Goal: Find specific page/section: Find specific page/section

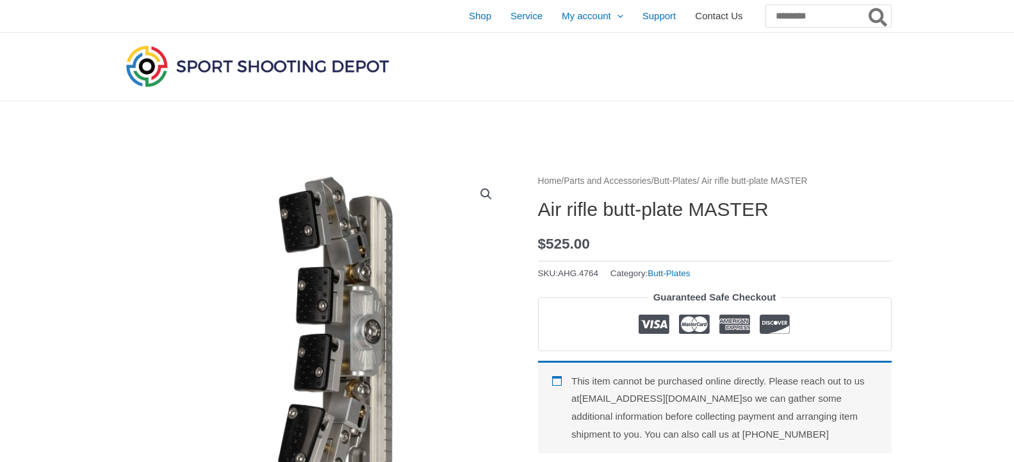
click at [695, 19] on span "Contact Us" at bounding box center [718, 16] width 47 height 32
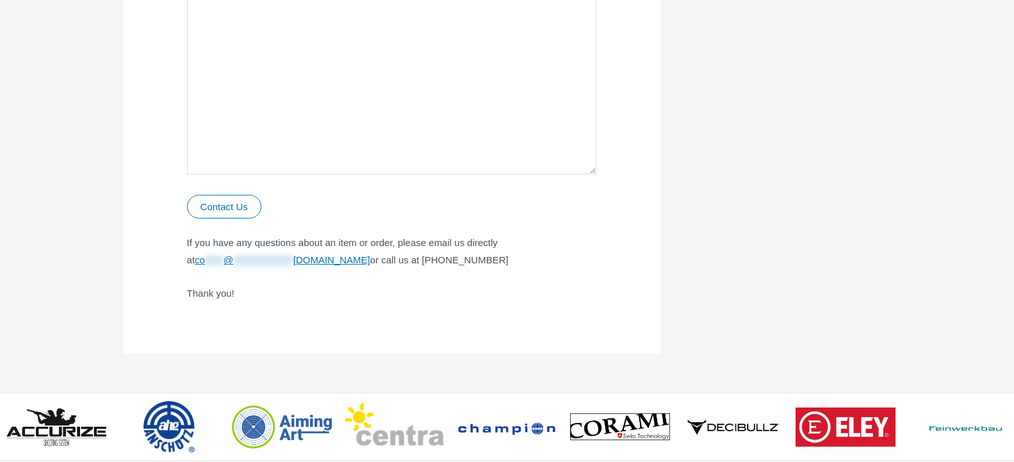
scroll to position [784, 0]
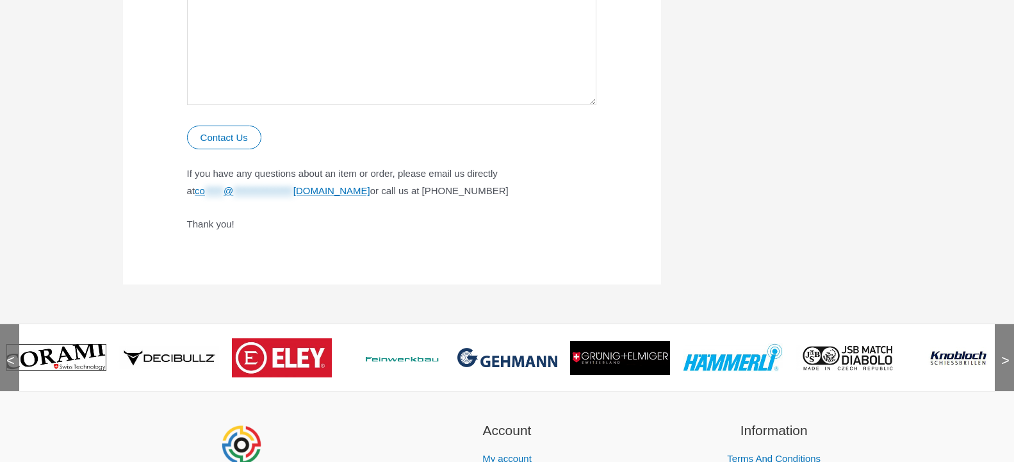
click at [11, 354] on span "<" at bounding box center [6, 347] width 13 height 13
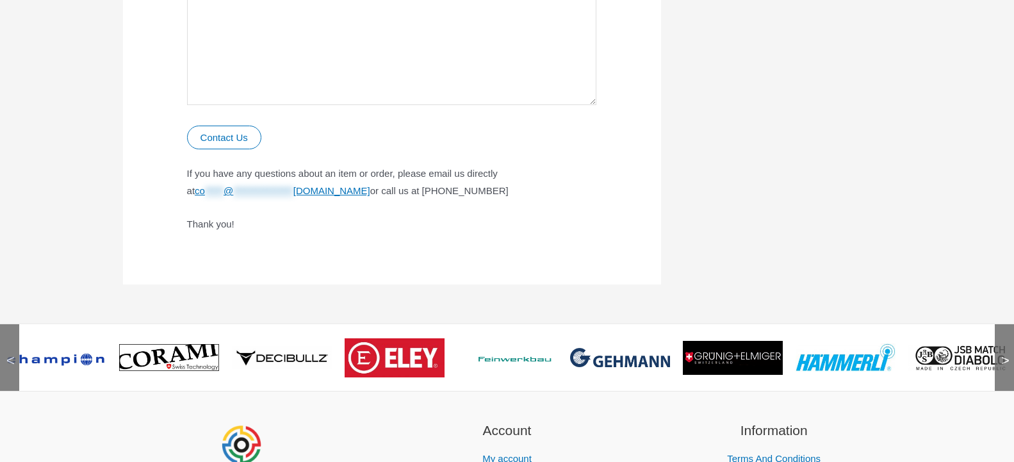
click at [11, 354] on span "<" at bounding box center [6, 347] width 13 height 13
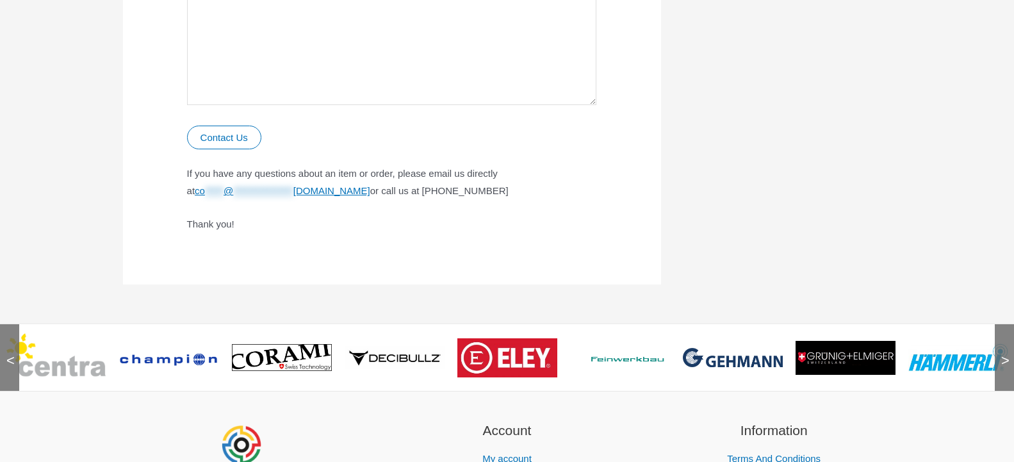
click at [11, 354] on span "<" at bounding box center [6, 347] width 13 height 13
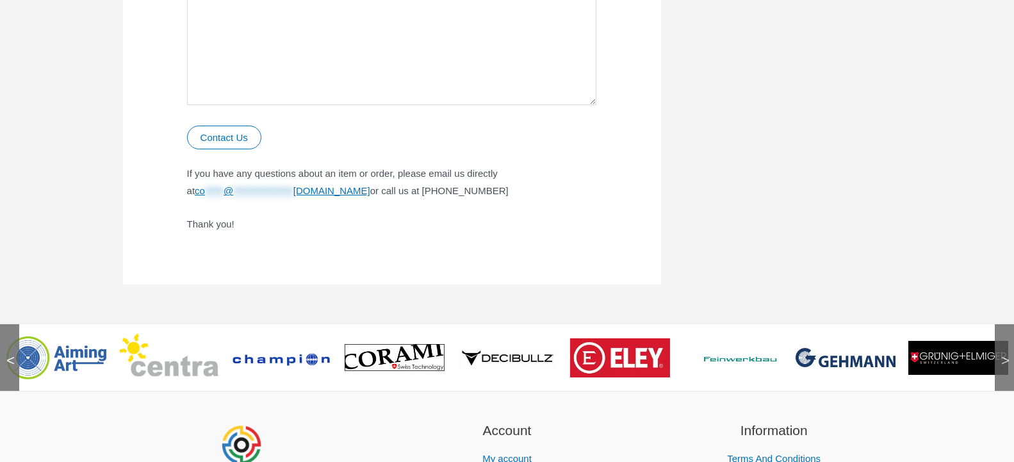
click at [11, 354] on span "<" at bounding box center [6, 347] width 13 height 13
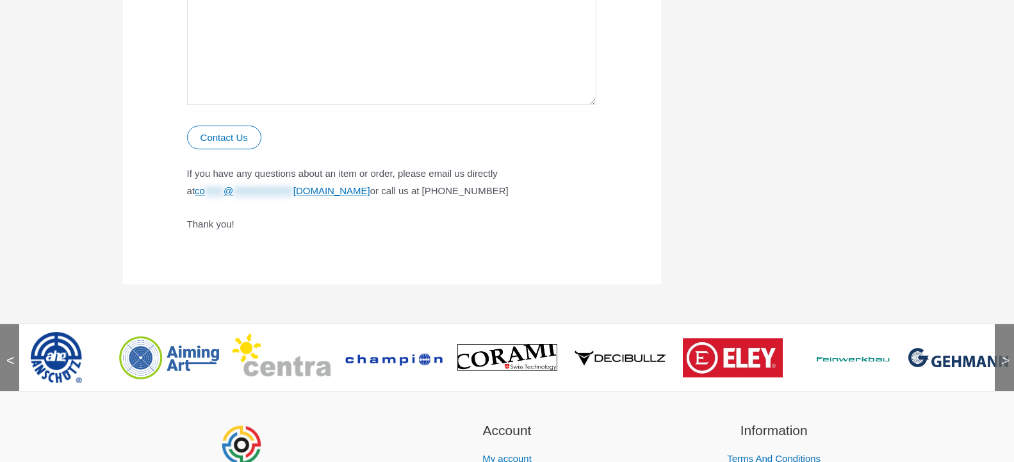
click at [11, 354] on span "<" at bounding box center [6, 347] width 13 height 13
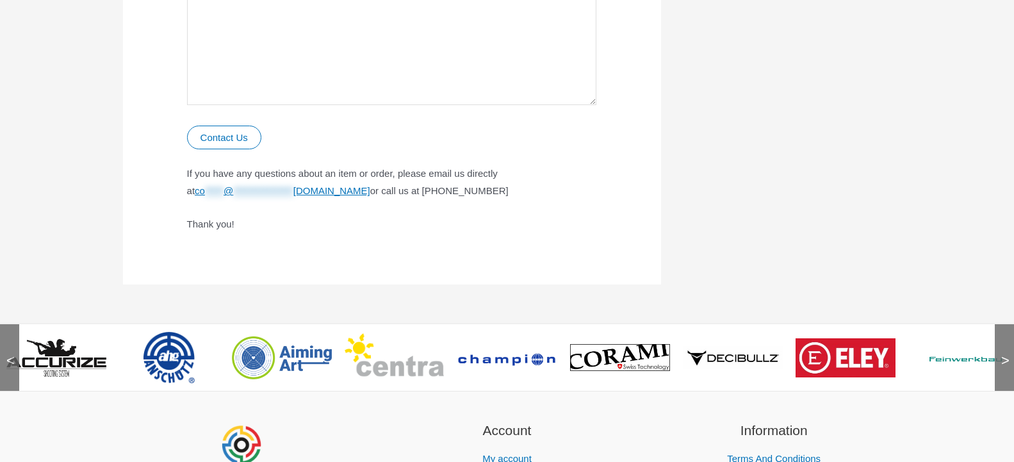
click at [11, 354] on span "<" at bounding box center [6, 347] width 13 height 13
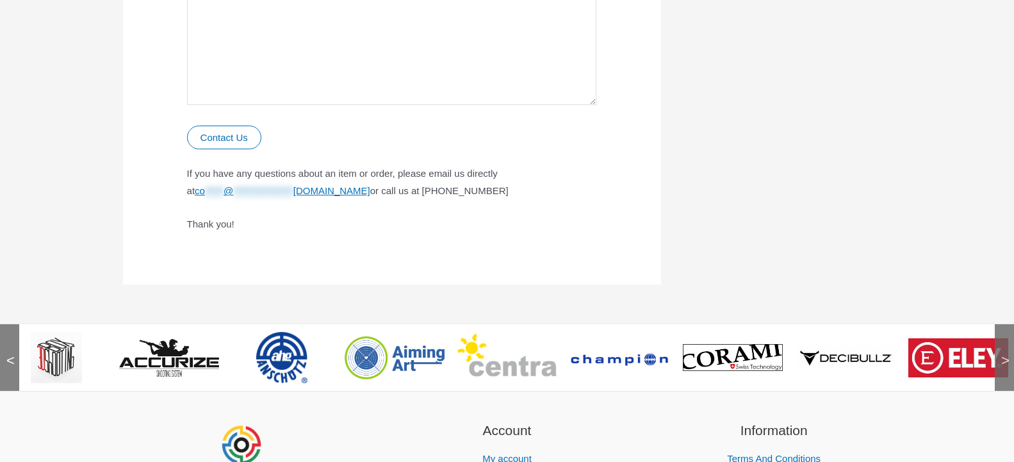
click at [11, 354] on span "<" at bounding box center [6, 347] width 13 height 13
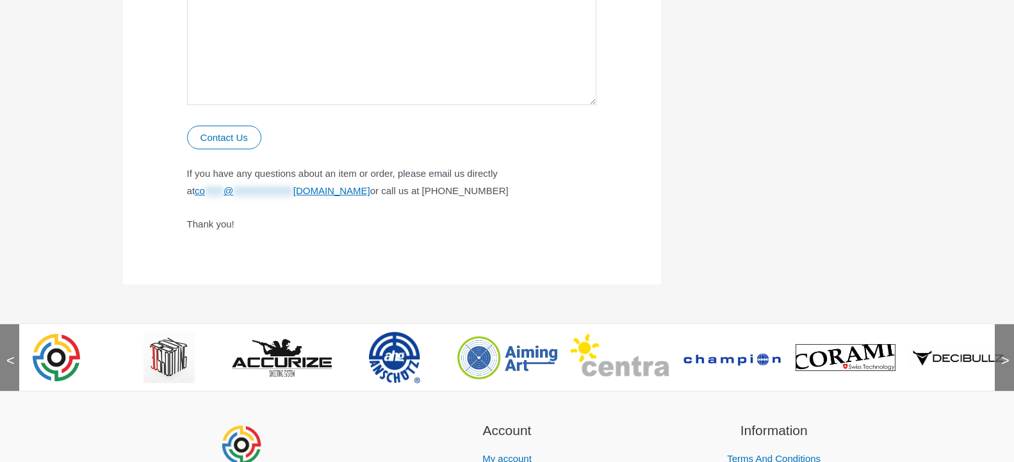
click at [11, 354] on span "<" at bounding box center [6, 347] width 13 height 13
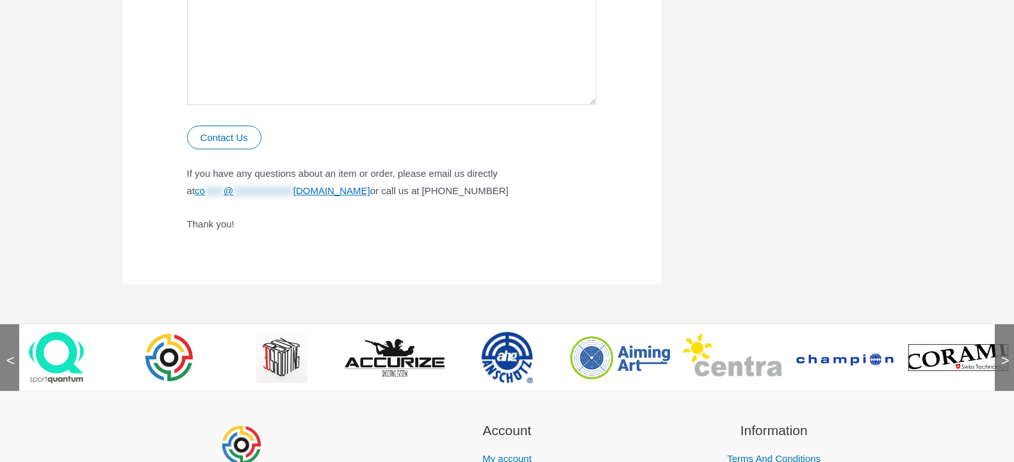
click at [11, 354] on span "<" at bounding box center [6, 347] width 13 height 13
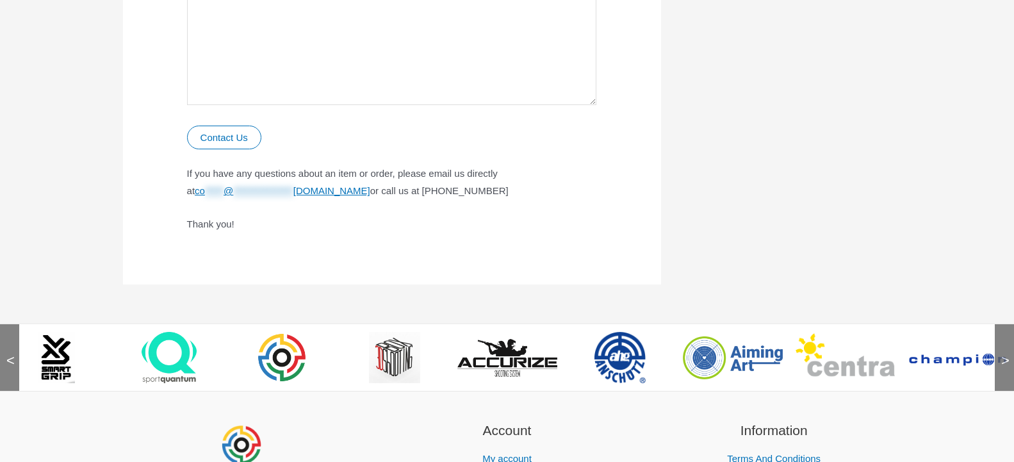
click at [11, 354] on span "<" at bounding box center [6, 347] width 13 height 13
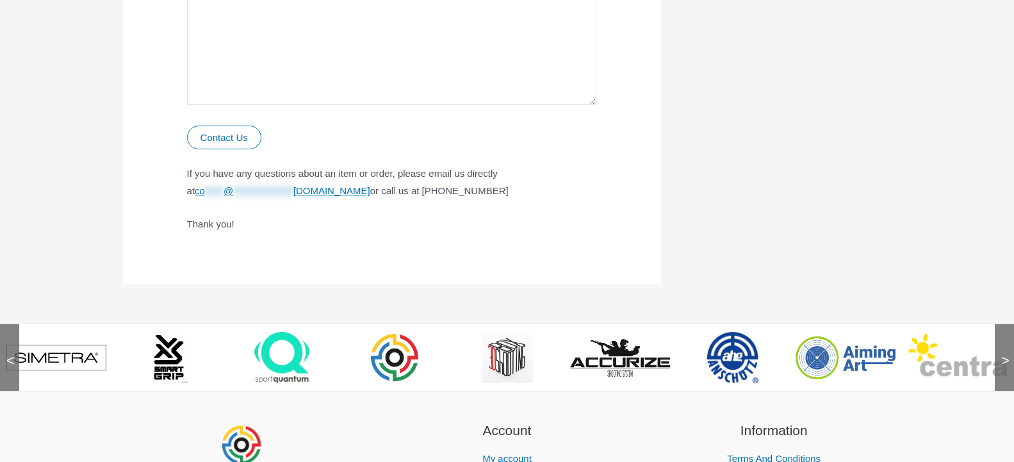
click at [11, 354] on span "<" at bounding box center [6, 347] width 13 height 13
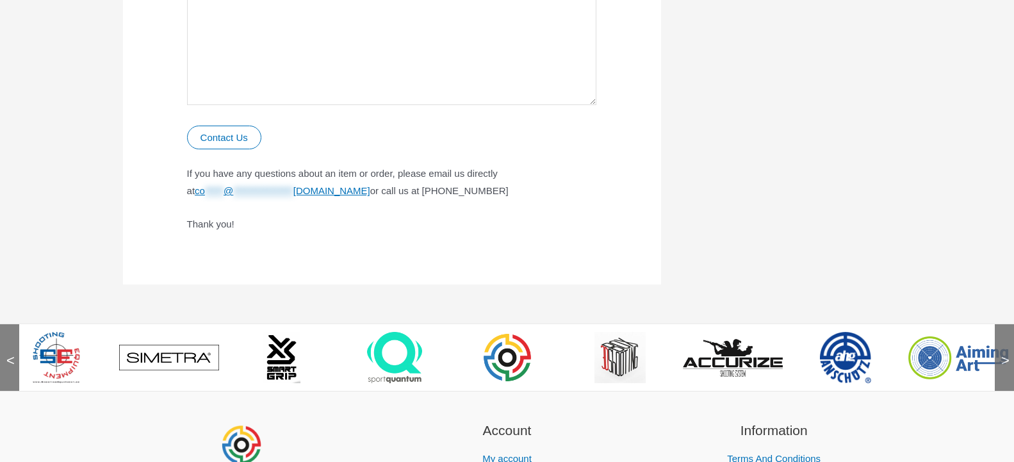
click at [11, 354] on span "<" at bounding box center [6, 347] width 13 height 13
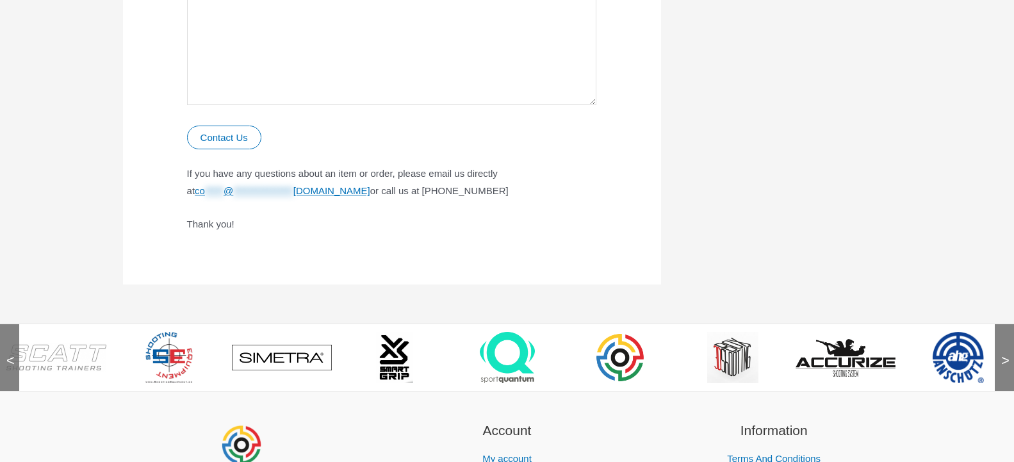
click at [11, 354] on span "<" at bounding box center [6, 347] width 13 height 13
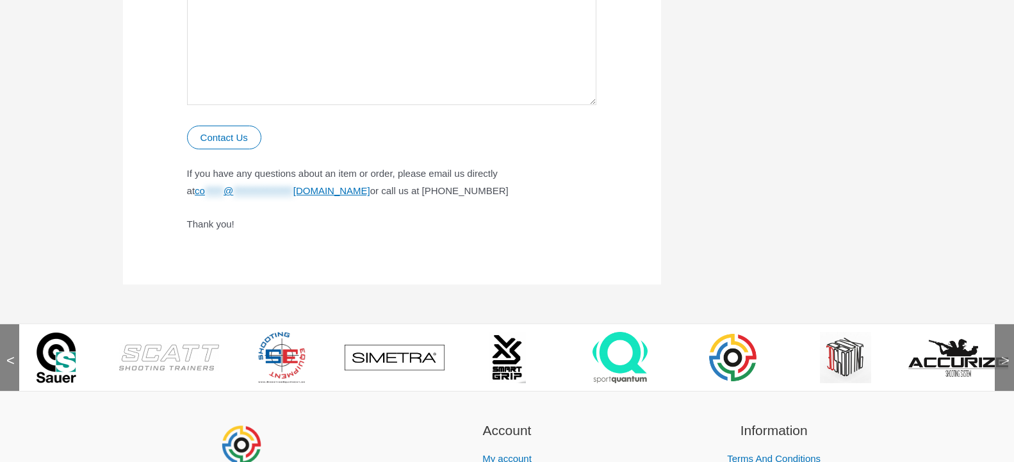
click at [11, 354] on span "<" at bounding box center [6, 347] width 13 height 13
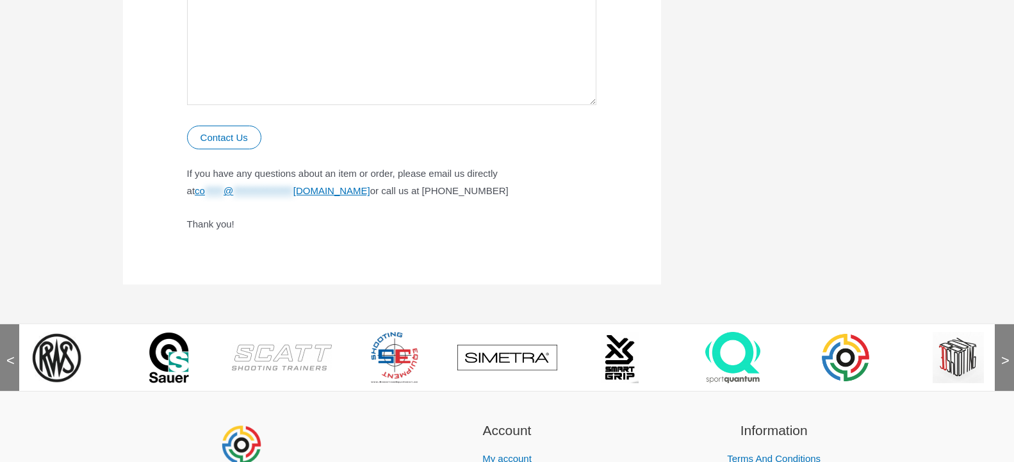
click at [11, 354] on span "<" at bounding box center [6, 347] width 13 height 13
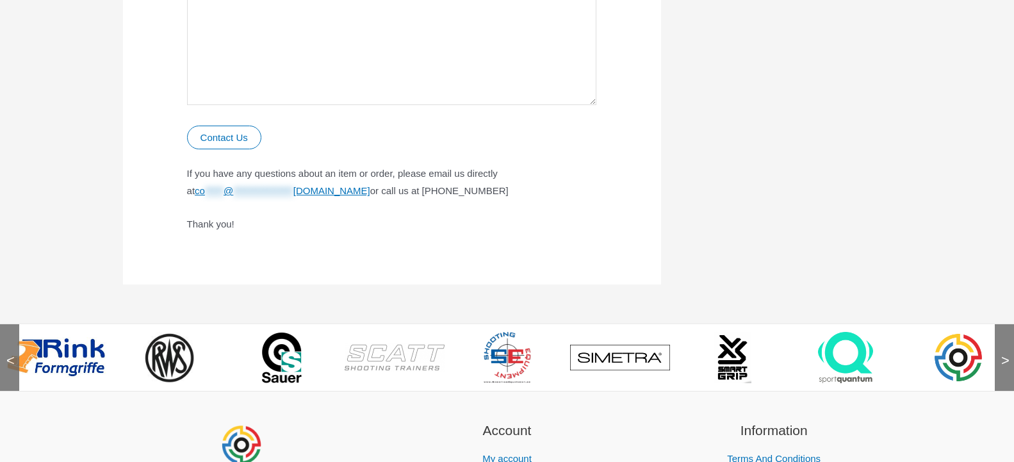
click at [11, 354] on span "<" at bounding box center [6, 347] width 13 height 13
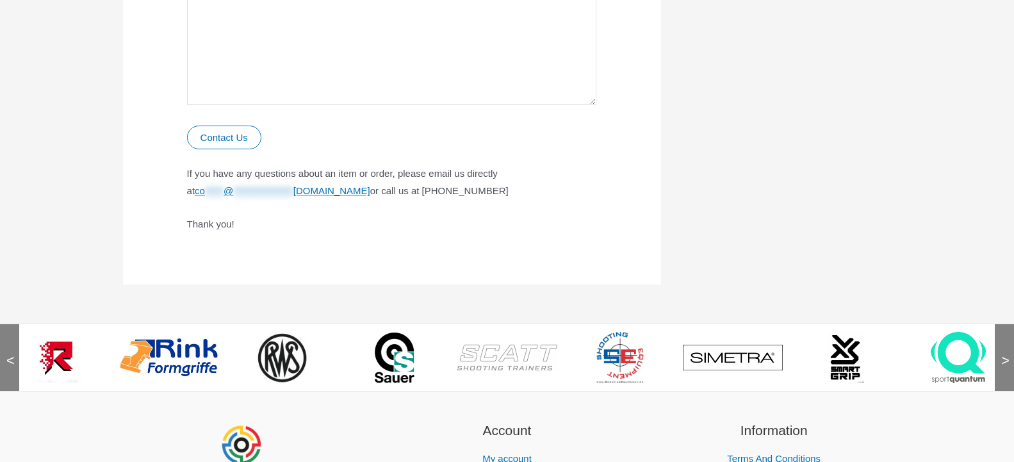
click at [11, 354] on span "<" at bounding box center [6, 347] width 13 height 13
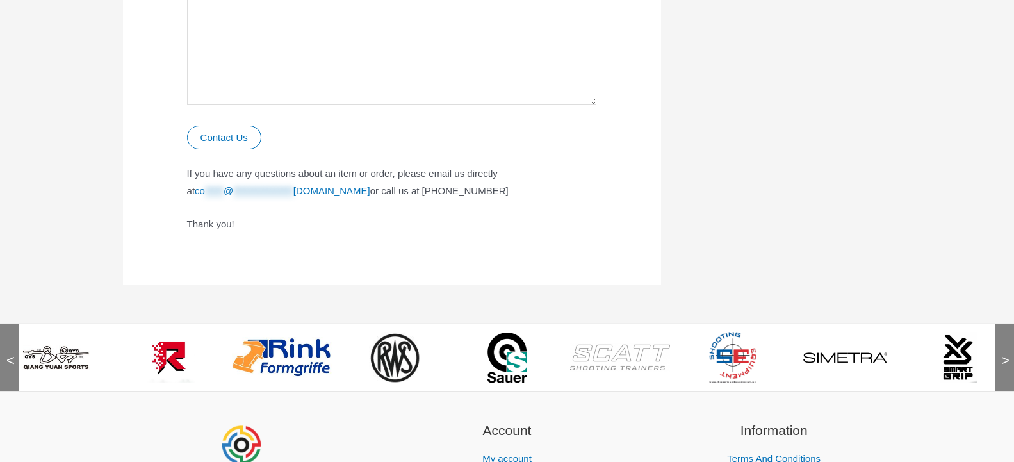
click at [11, 354] on span "<" at bounding box center [6, 347] width 13 height 13
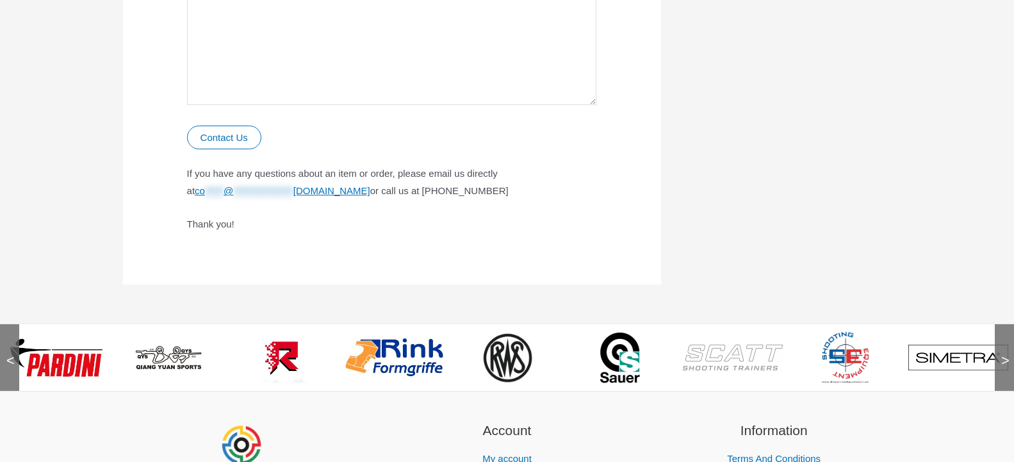
click at [11, 354] on span "<" at bounding box center [6, 347] width 13 height 13
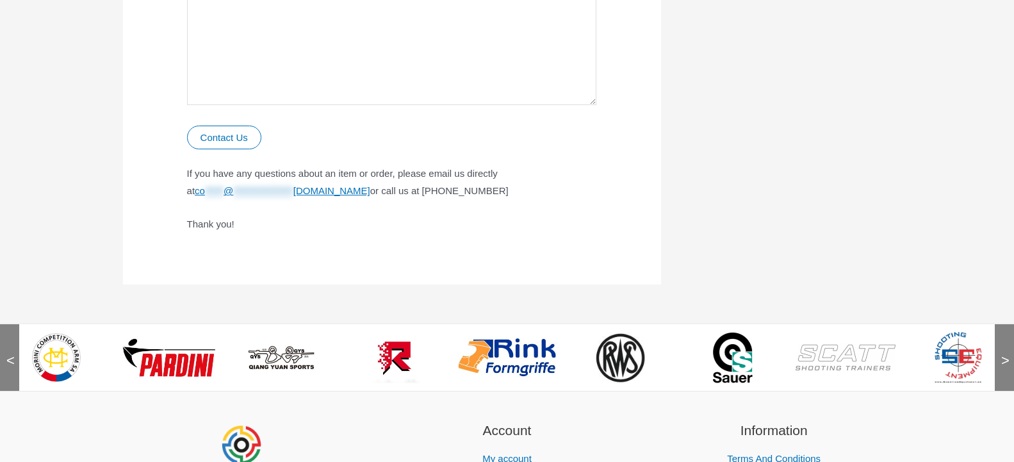
click at [11, 354] on span "<" at bounding box center [6, 347] width 13 height 13
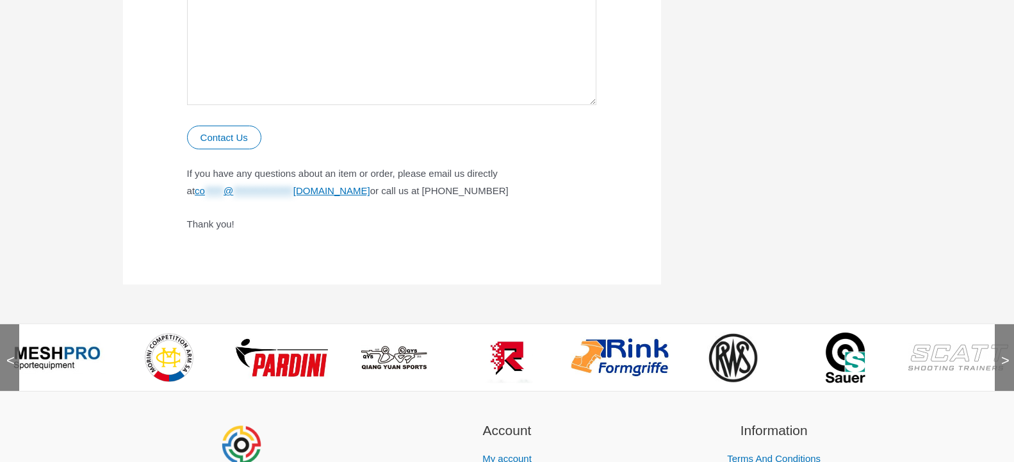
click at [11, 354] on span "<" at bounding box center [6, 347] width 13 height 13
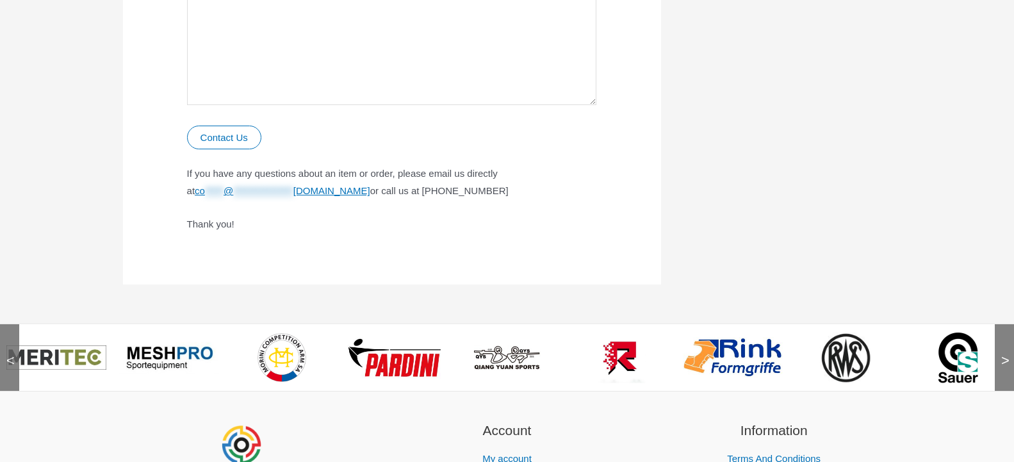
click at [11, 354] on span "<" at bounding box center [6, 347] width 13 height 13
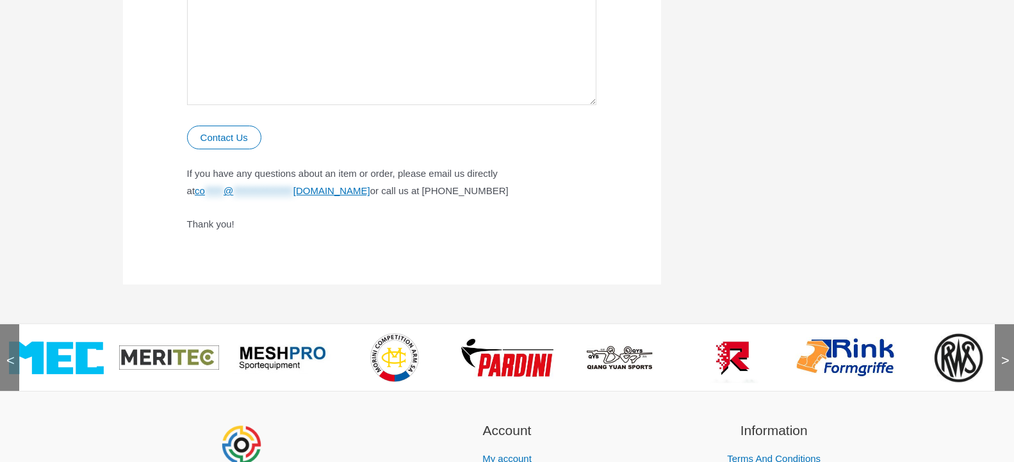
click at [11, 354] on span "<" at bounding box center [6, 347] width 13 height 13
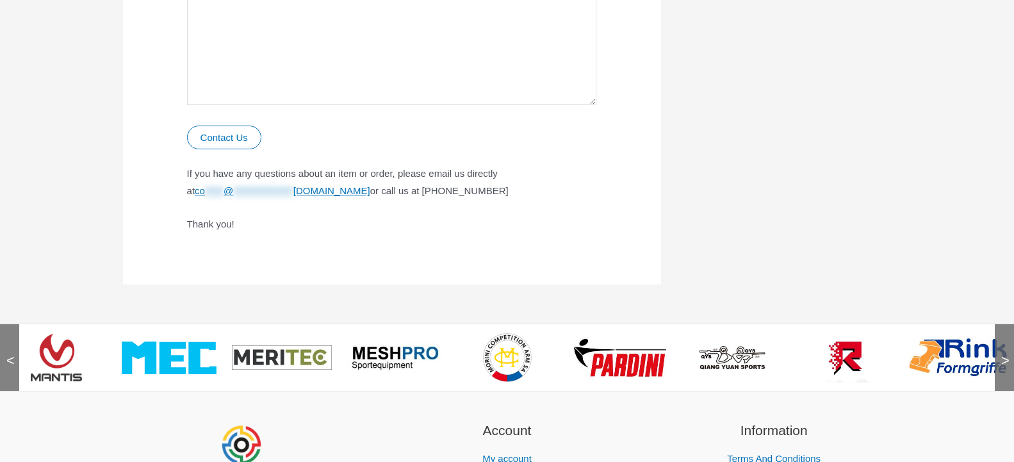
click at [11, 354] on span "<" at bounding box center [6, 347] width 13 height 13
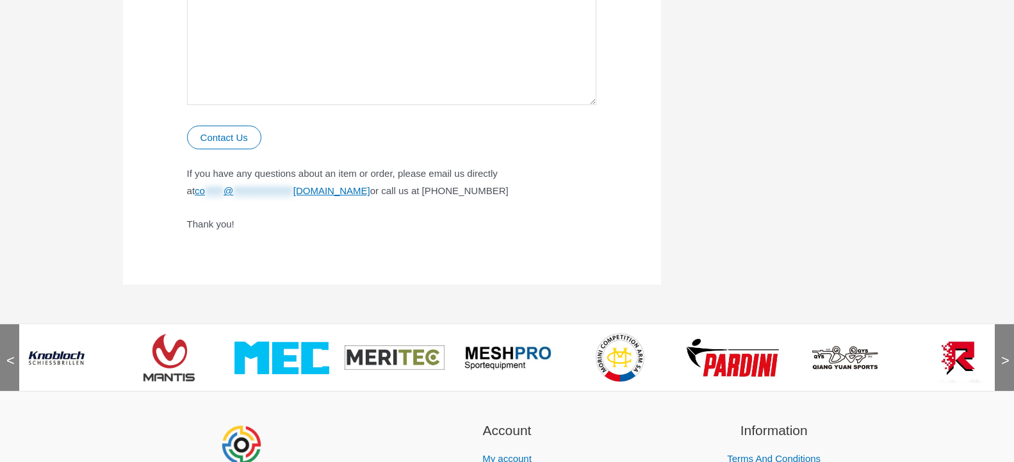
click at [11, 354] on span "<" at bounding box center [6, 347] width 13 height 13
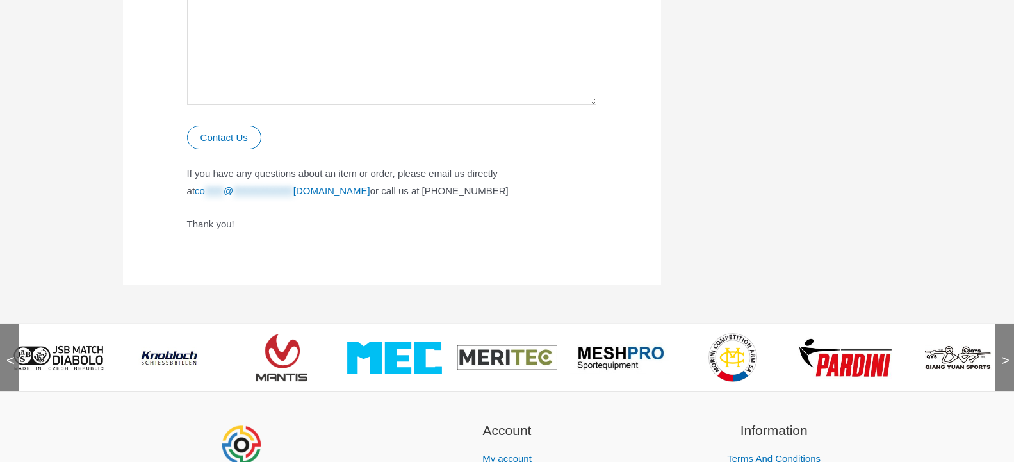
click at [11, 354] on span "<" at bounding box center [6, 347] width 13 height 13
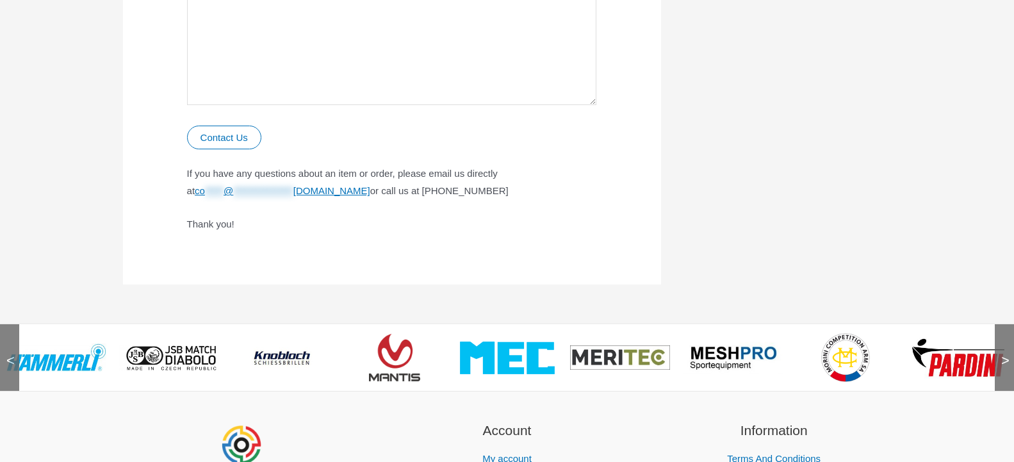
click at [11, 354] on span "<" at bounding box center [6, 347] width 13 height 13
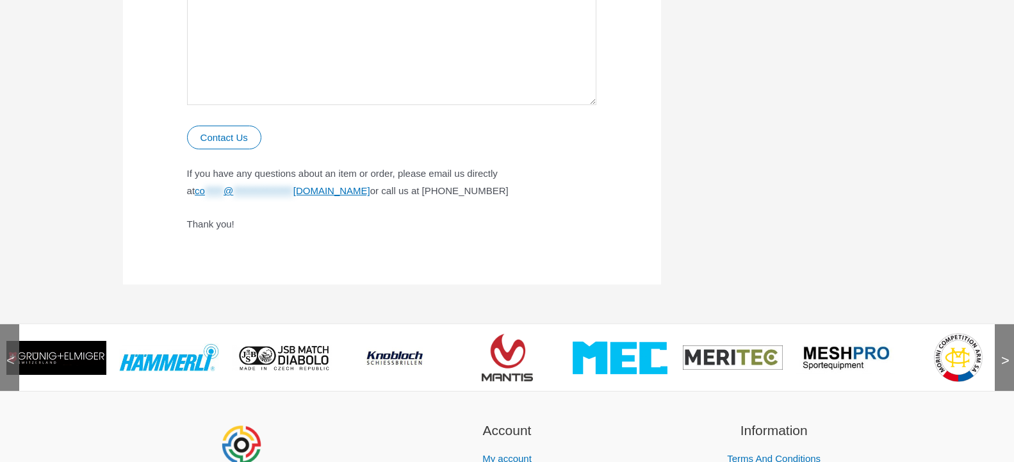
click at [11, 354] on span "<" at bounding box center [6, 347] width 13 height 13
